Goal: Transaction & Acquisition: Purchase product/service

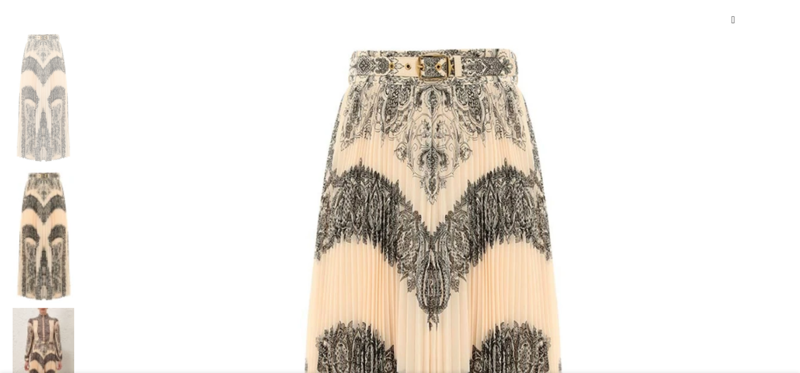
scroll to position [172, 0]
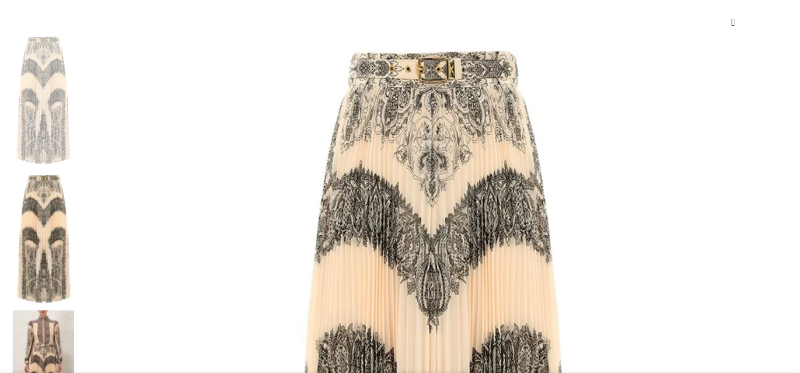
click at [74, 172] on img at bounding box center [44, 239] width 62 height 134
click at [74, 310] on img at bounding box center [44, 377] width 62 height 134
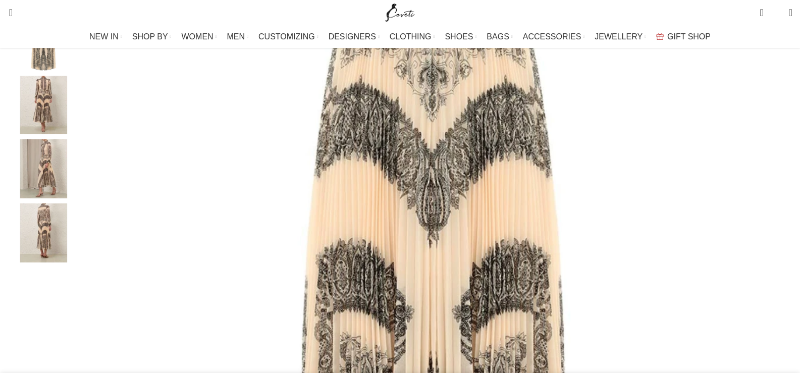
scroll to position [171, 0]
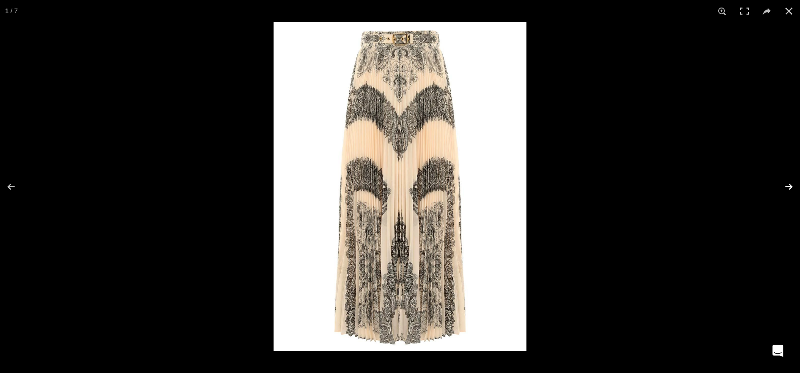
click at [793, 185] on button at bounding box center [782, 186] width 35 height 50
click at [792, 187] on button at bounding box center [782, 186] width 35 height 50
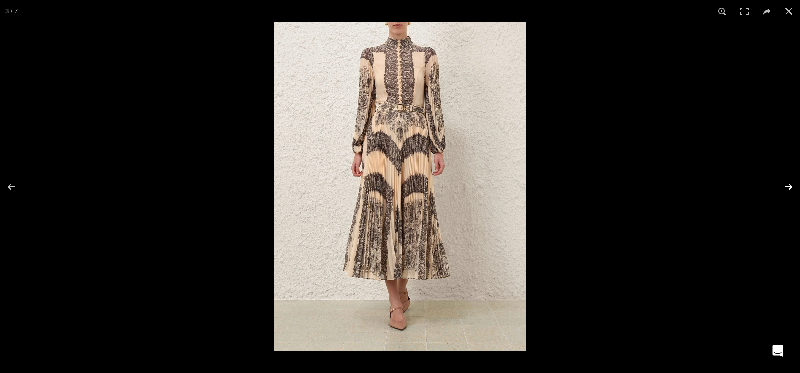
scroll to position [0, 319]
click at [792, 187] on button at bounding box center [782, 186] width 35 height 50
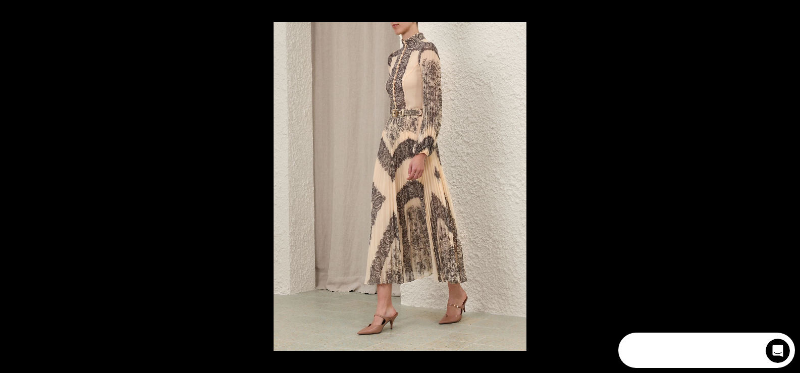
scroll to position [0, 0]
click at [792, 187] on button at bounding box center [782, 186] width 35 height 50
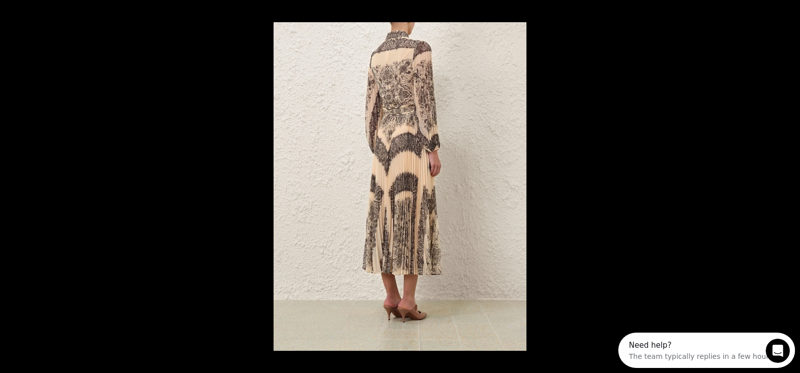
click at [792, 187] on button at bounding box center [782, 186] width 35 height 50
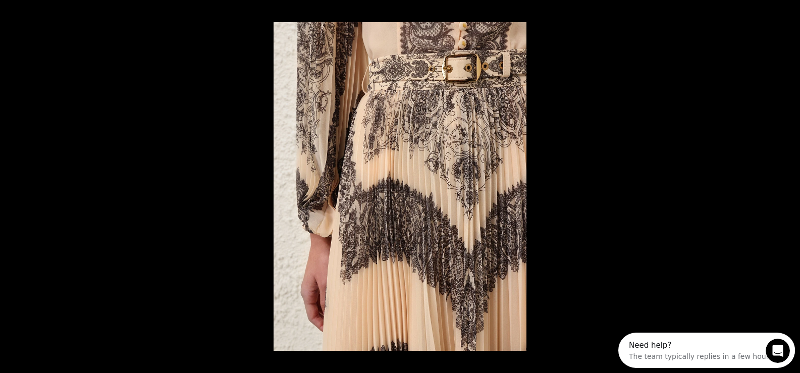
click at [792, 187] on button at bounding box center [782, 186] width 35 height 50
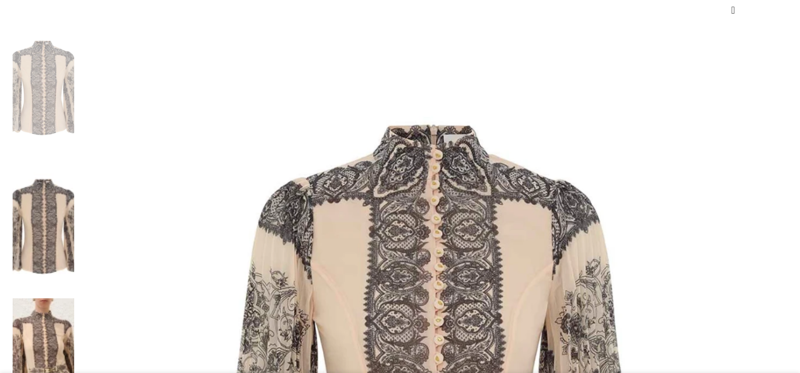
scroll to position [202, 0]
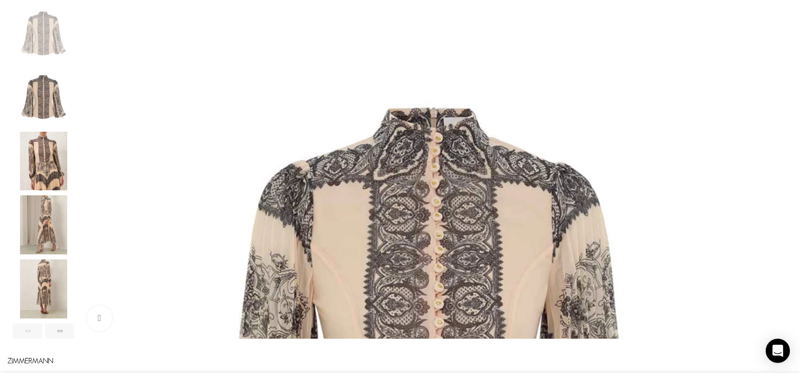
click at [74, 169] on img "3 / 8" at bounding box center [44, 161] width 62 height 59
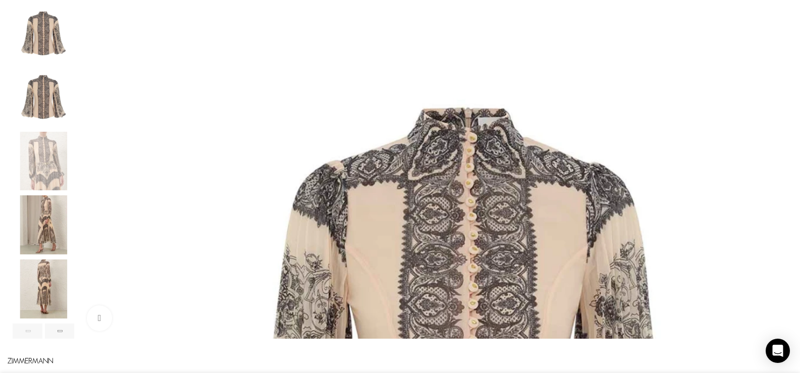
scroll to position [0, 106]
